Goal: Information Seeking & Learning: Learn about a topic

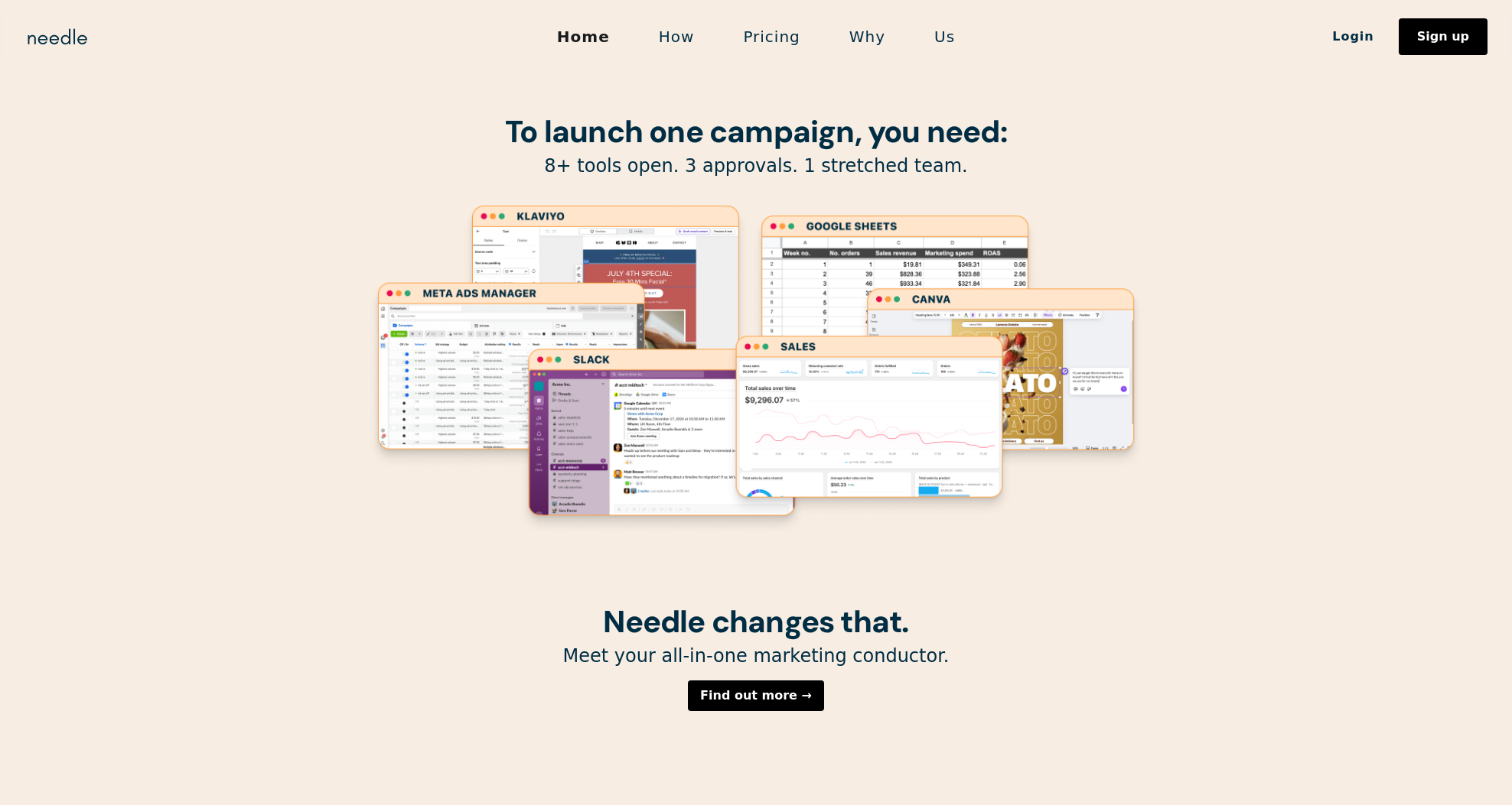
click at [753, 46] on link "Pricing" at bounding box center [771, 36] width 106 height 32
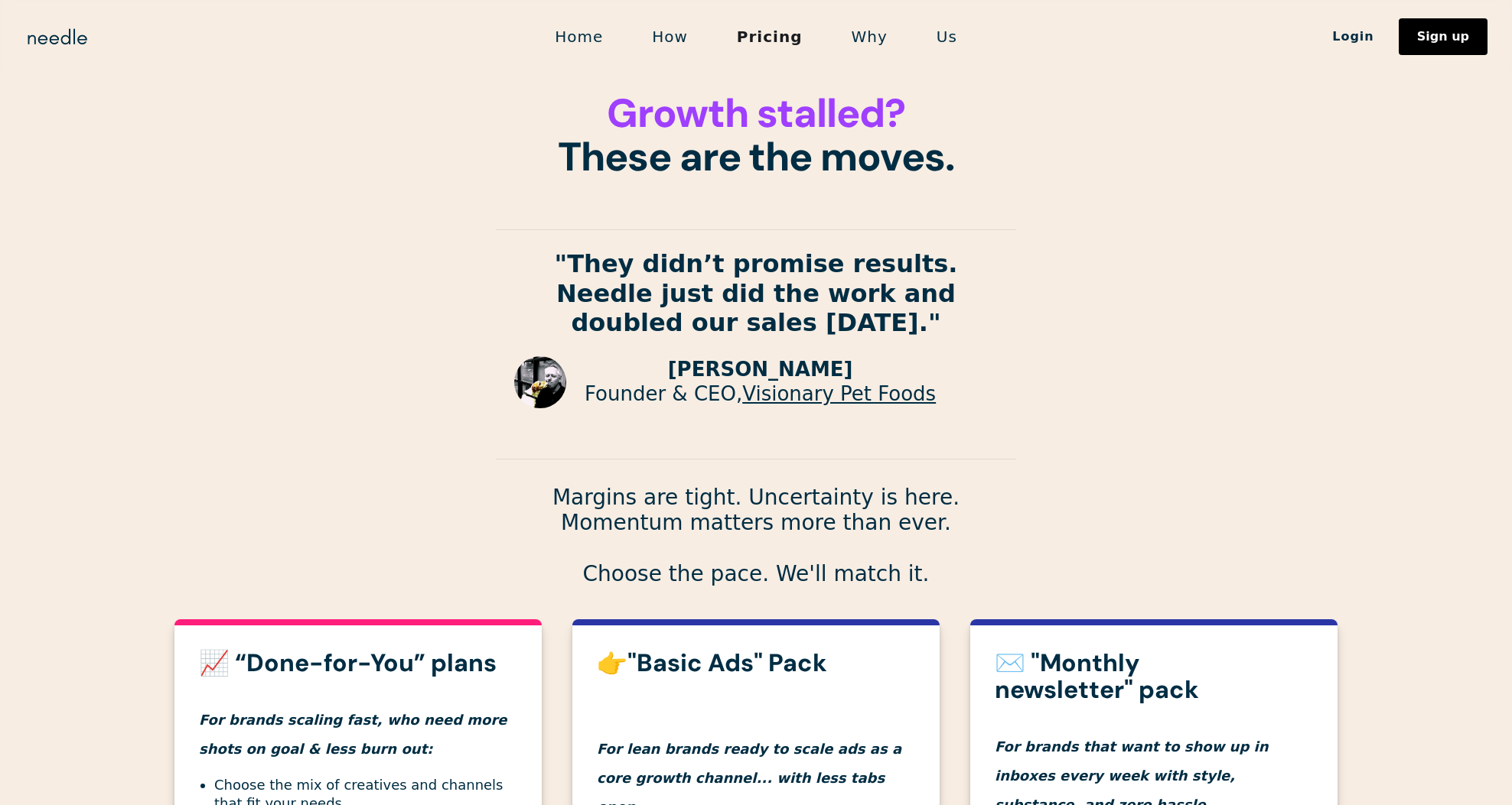
click at [598, 46] on link "Home" at bounding box center [578, 36] width 97 height 32
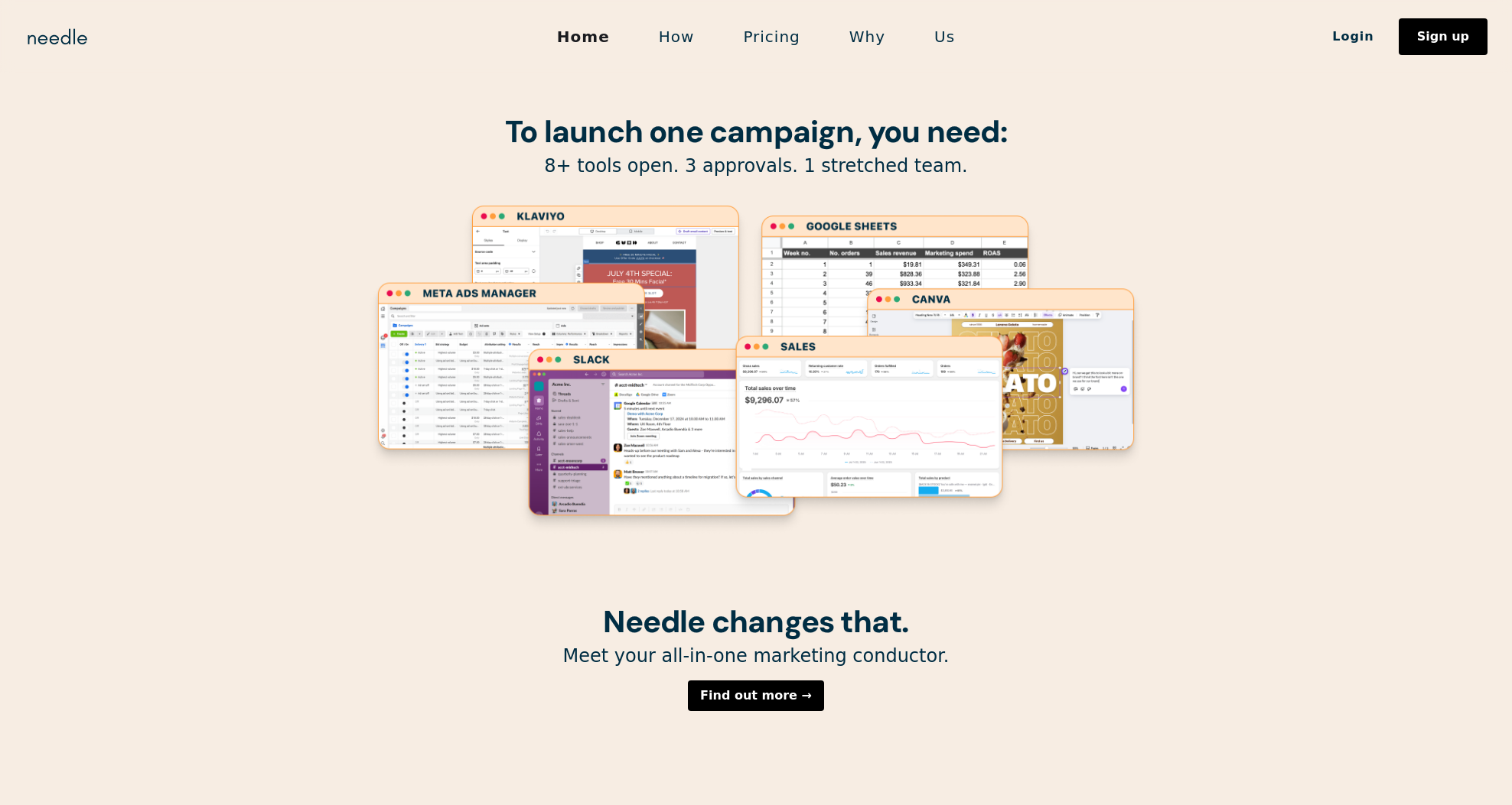
click at [678, 46] on link "How" at bounding box center [677, 36] width 85 height 32
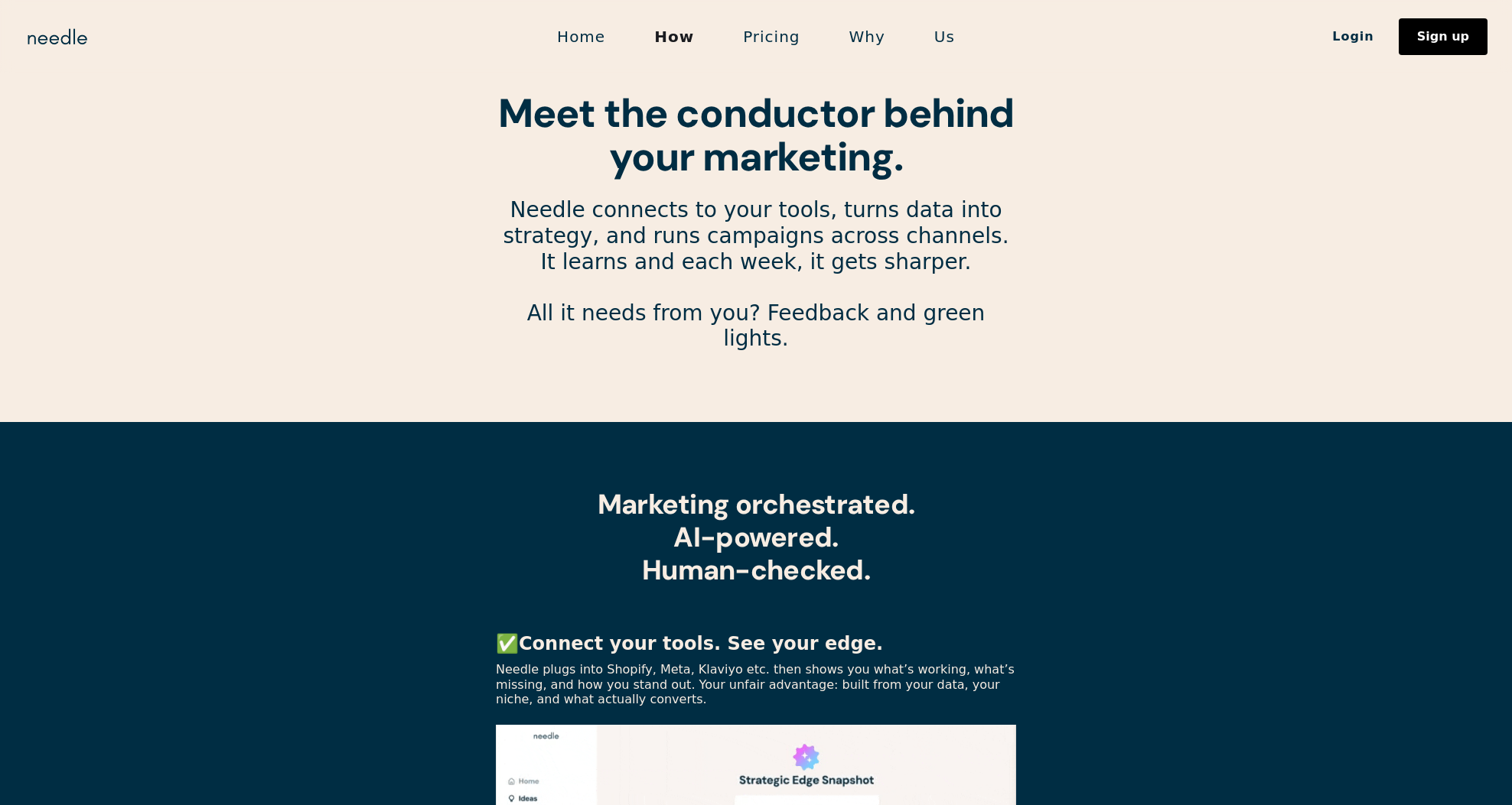
click at [753, 41] on link "Pricing" at bounding box center [771, 36] width 106 height 32
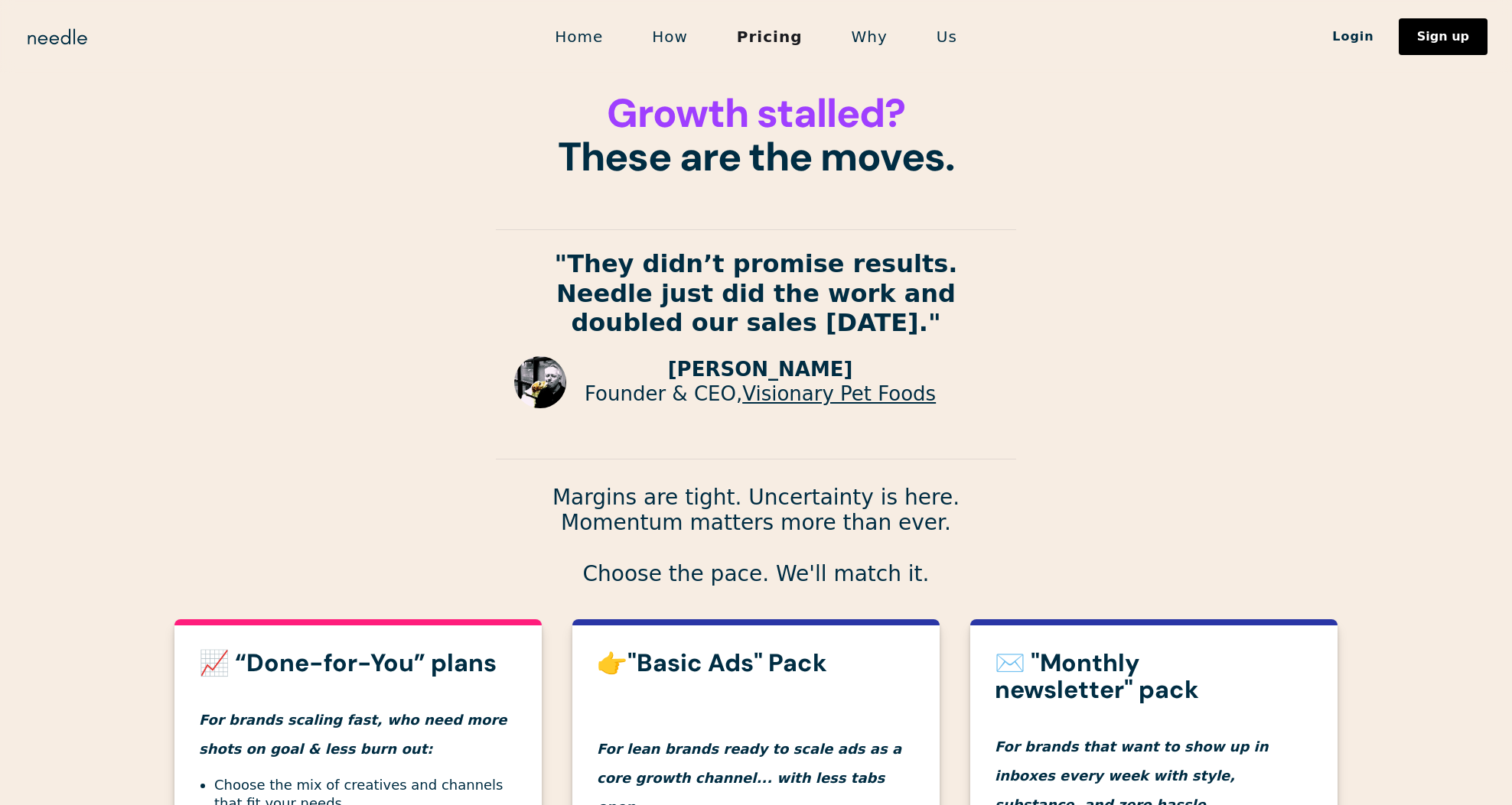
click at [856, 46] on link "Why" at bounding box center [870, 36] width 85 height 32
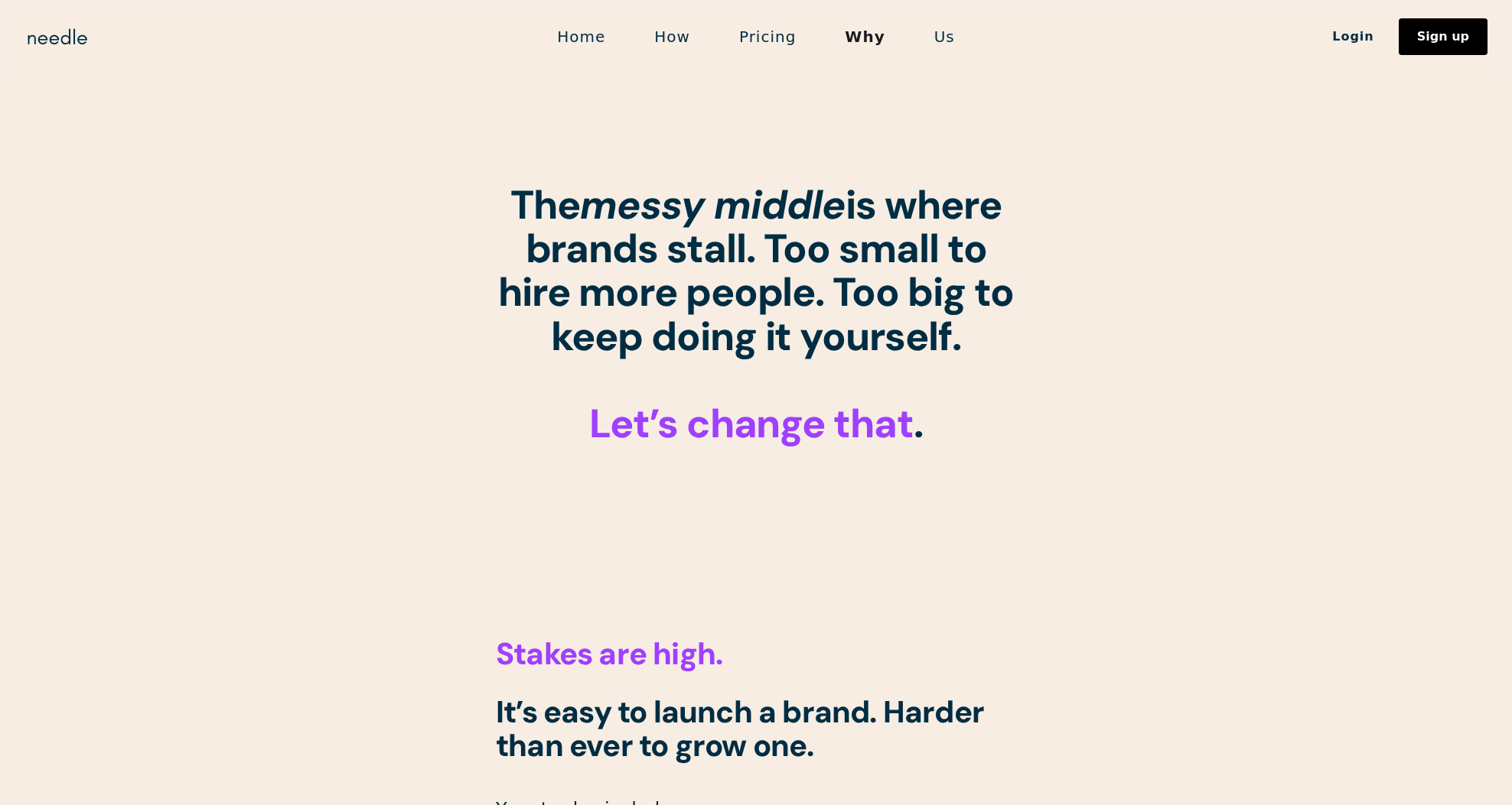
click at [926, 37] on link "Us" at bounding box center [944, 36] width 69 height 32
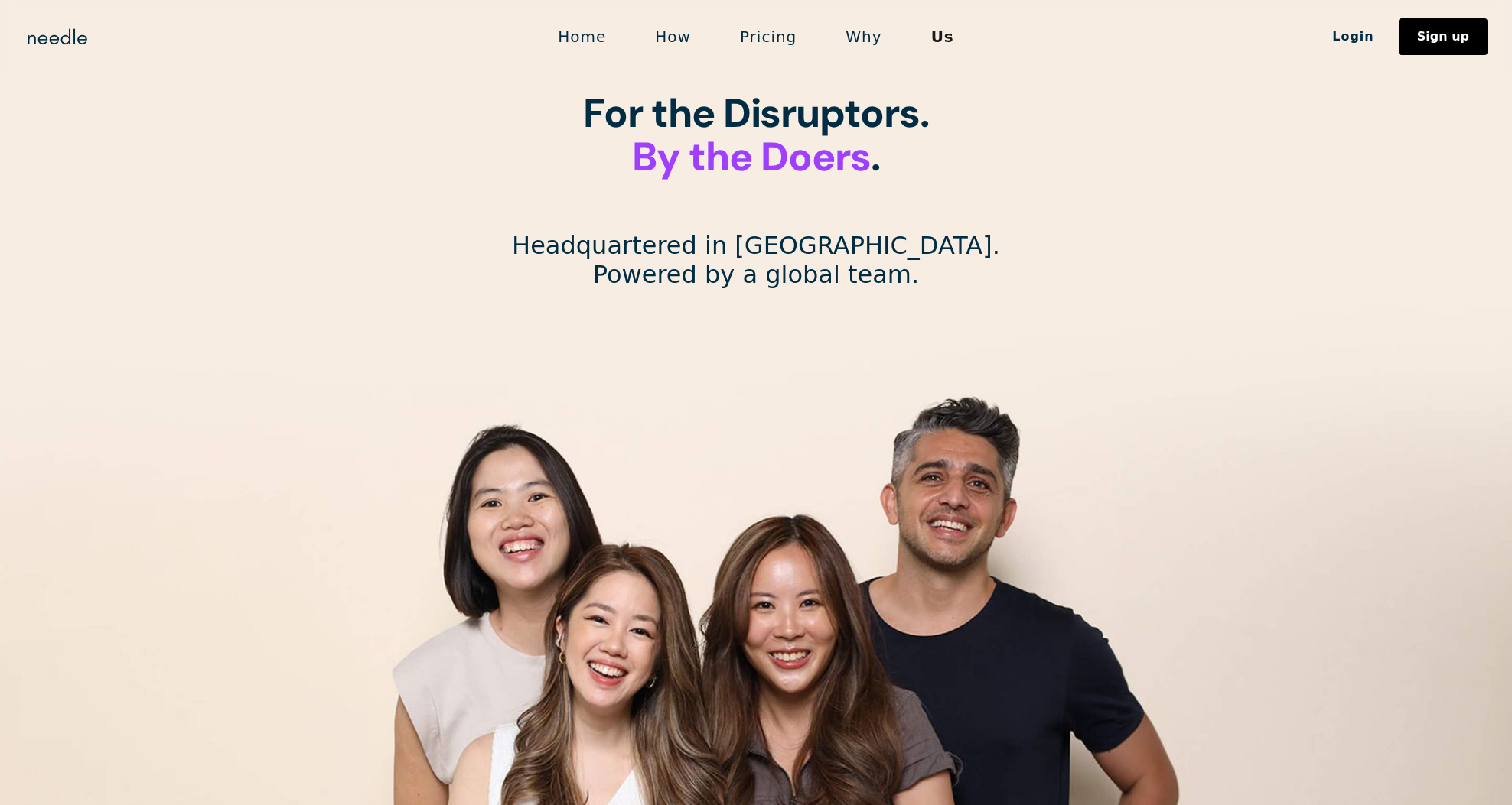
click at [756, 37] on link "Pricing" at bounding box center [769, 36] width 106 height 32
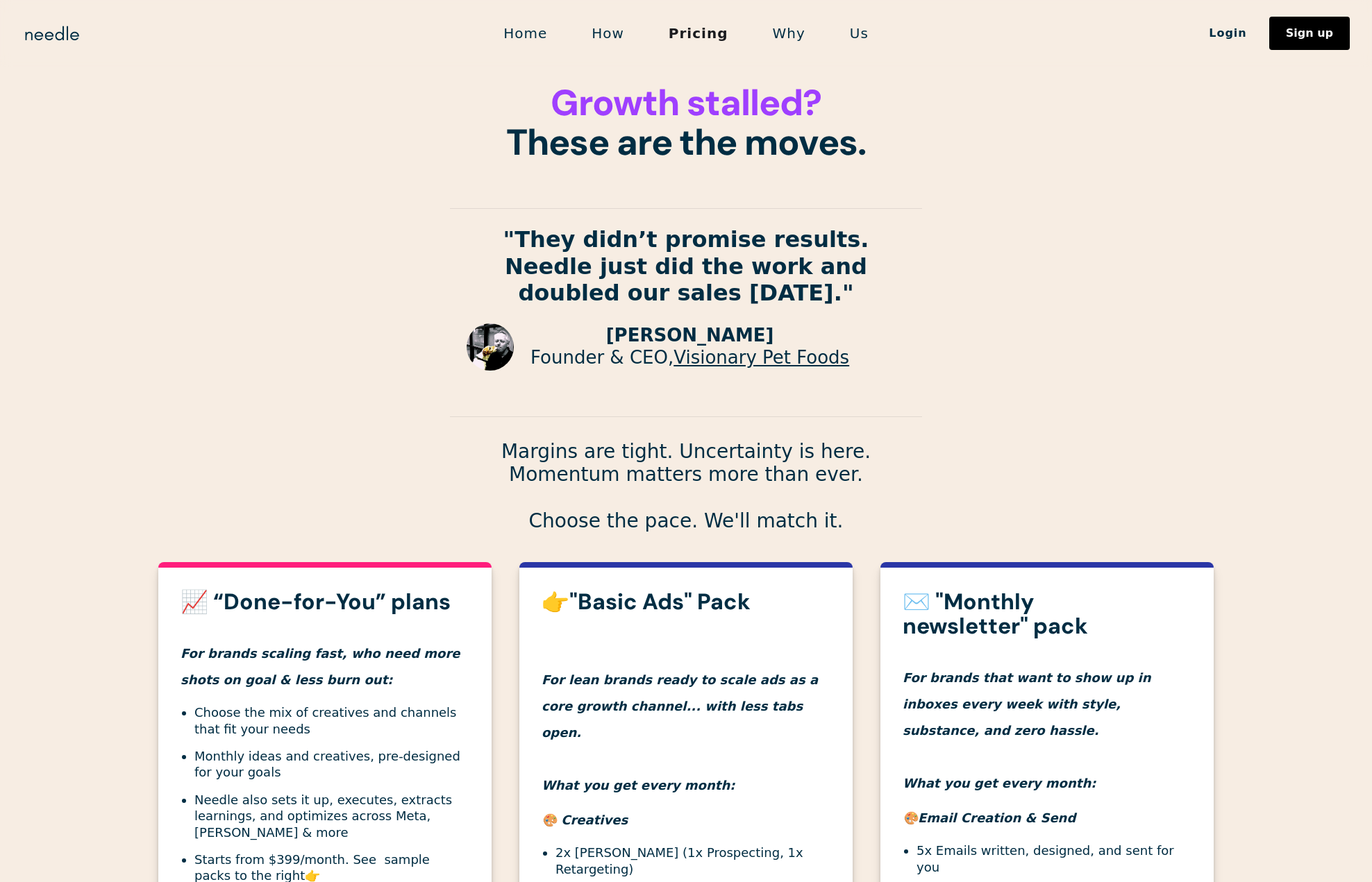
click at [536, 38] on link "Home" at bounding box center [524, 33] width 88 height 29
